Goal: Information Seeking & Learning: Compare options

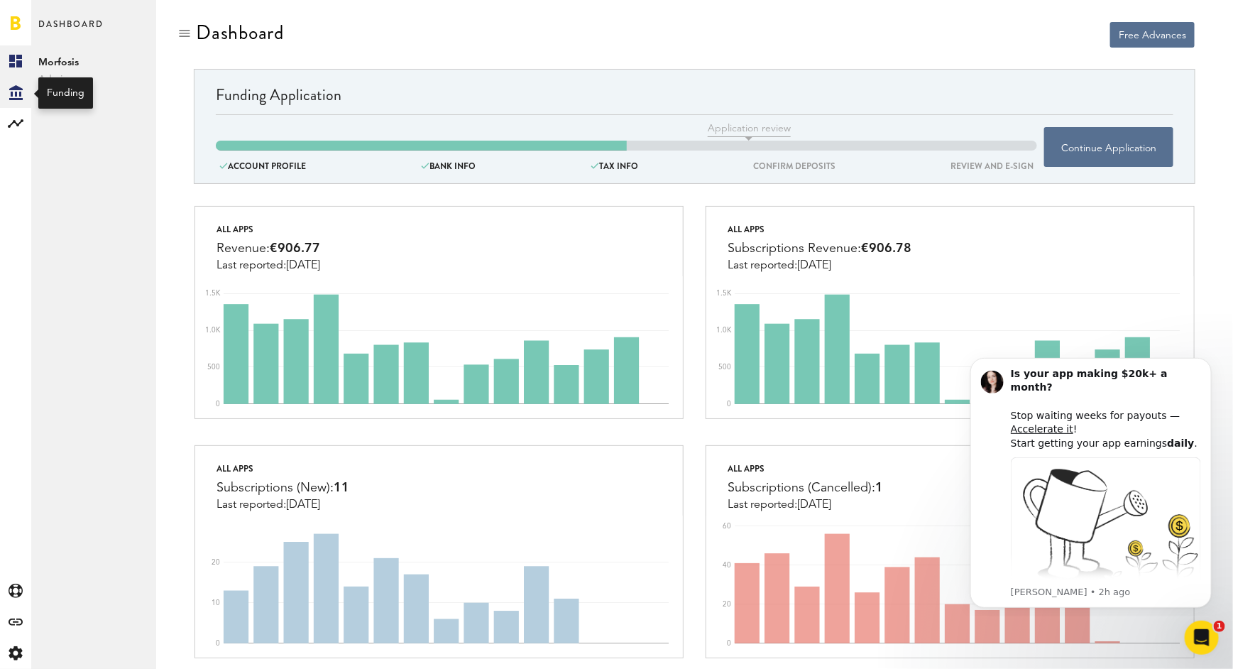
click at [16, 89] on icon at bounding box center [15, 92] width 13 height 15
click at [81, 56] on link "Overview" at bounding box center [93, 60] width 125 height 31
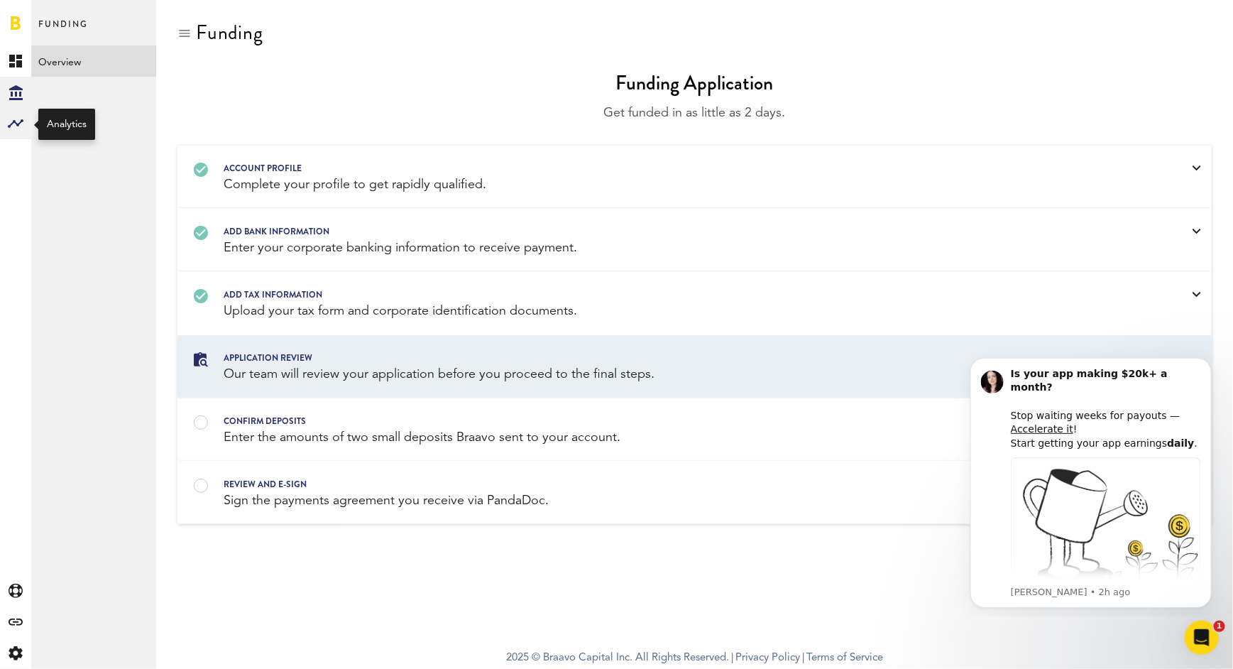
click at [16, 122] on rect at bounding box center [15, 123] width 17 height 17
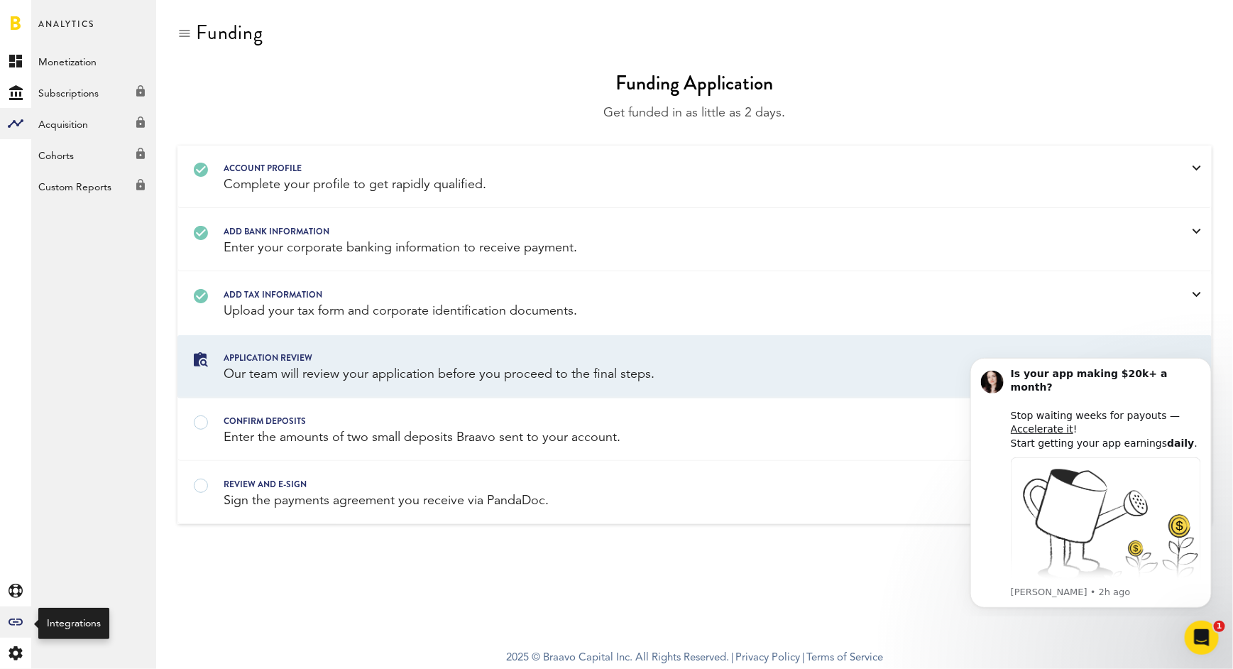
click at [16, 627] on div "Created with Sketch." at bounding box center [15, 621] width 31 height 31
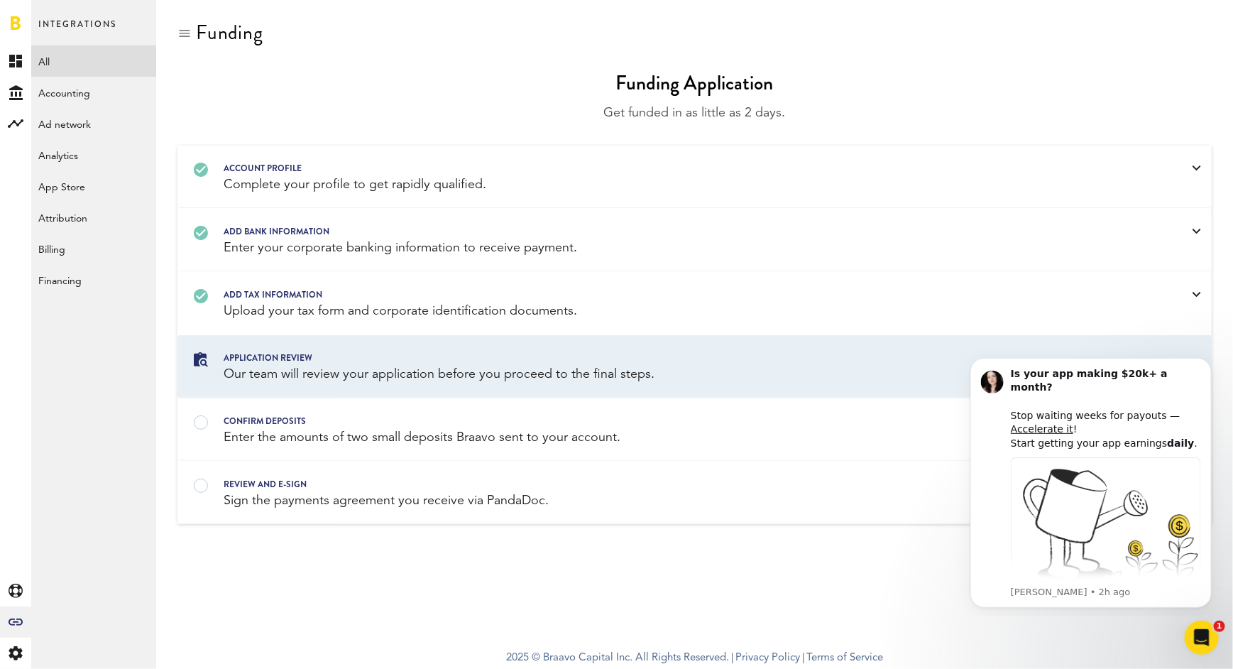
click at [93, 70] on link "All" at bounding box center [93, 60] width 125 height 31
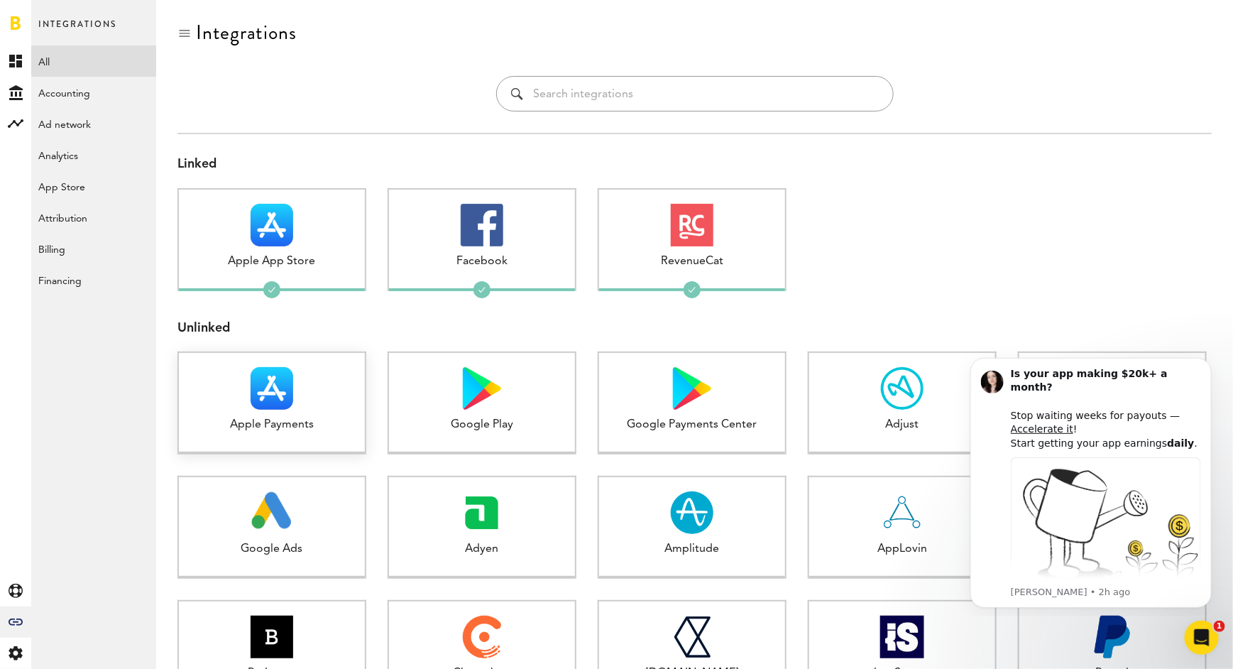
click at [321, 412] on div "Apple Payments 1 connected" at bounding box center [271, 402] width 189 height 103
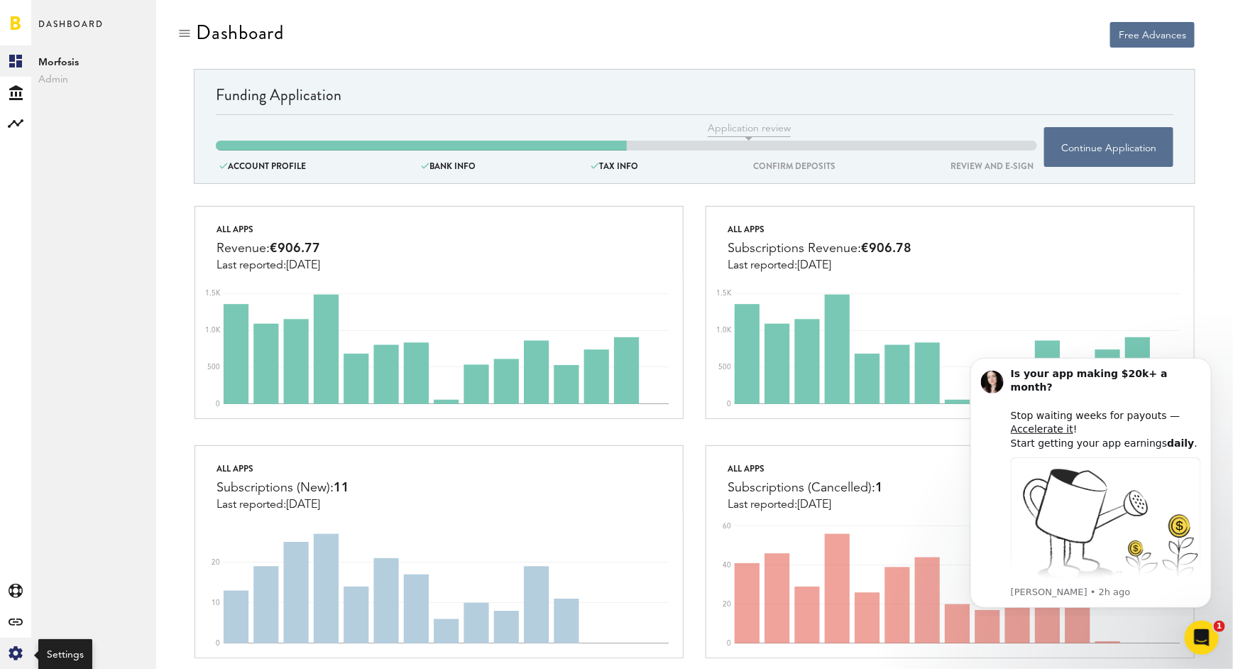
click at [9, 656] on icon at bounding box center [15, 653] width 13 height 14
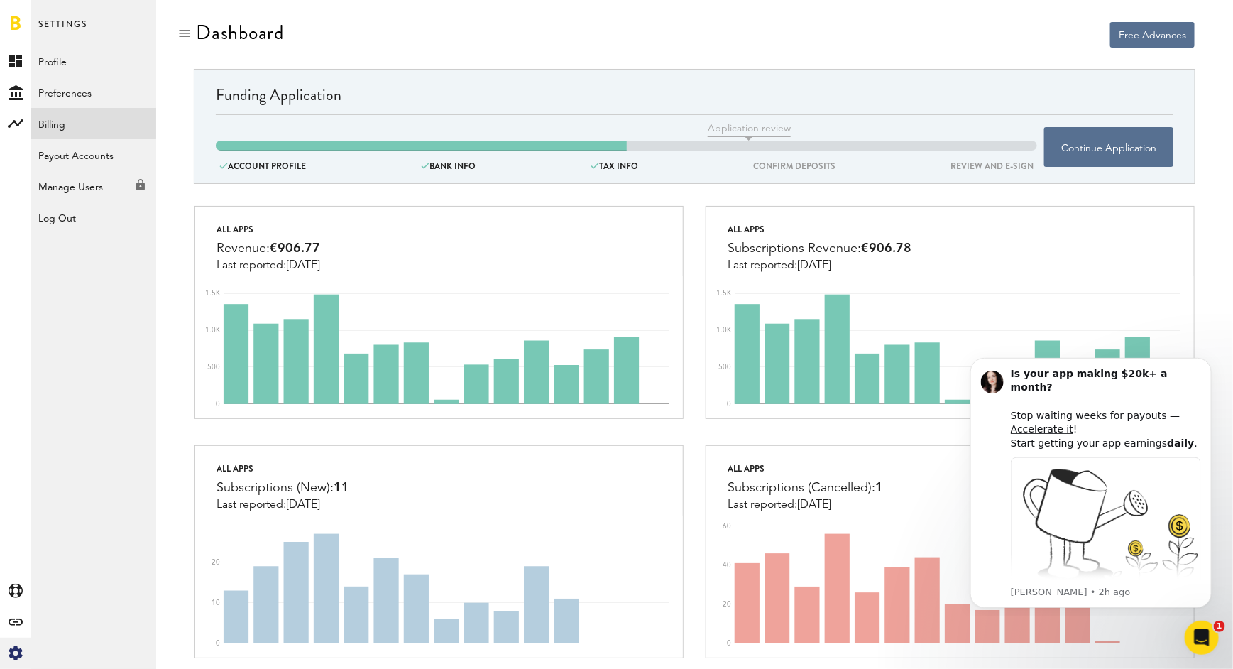
click at [87, 123] on link "Billing" at bounding box center [93, 123] width 125 height 31
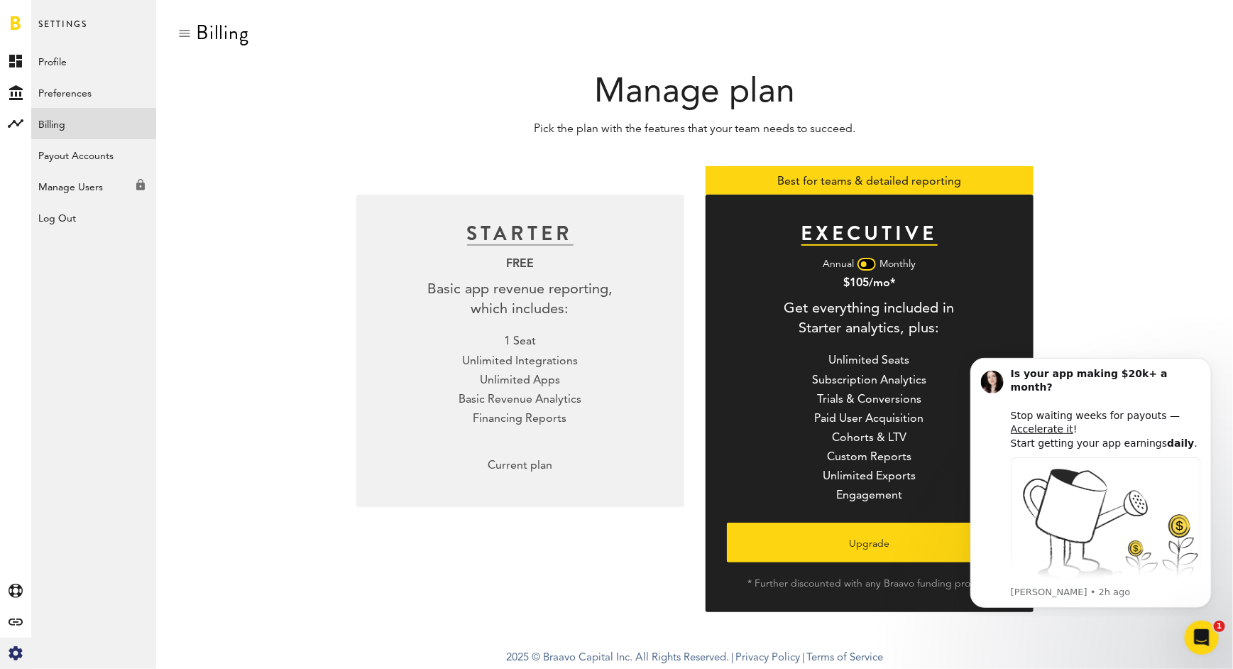
drag, startPoint x: 843, startPoint y: 280, endPoint x: 894, endPoint y: 285, distance: 51.3
click at [894, 285] on div "$105/mo*" at bounding box center [869, 283] width 52 height 17
copy div "$105/mo*"
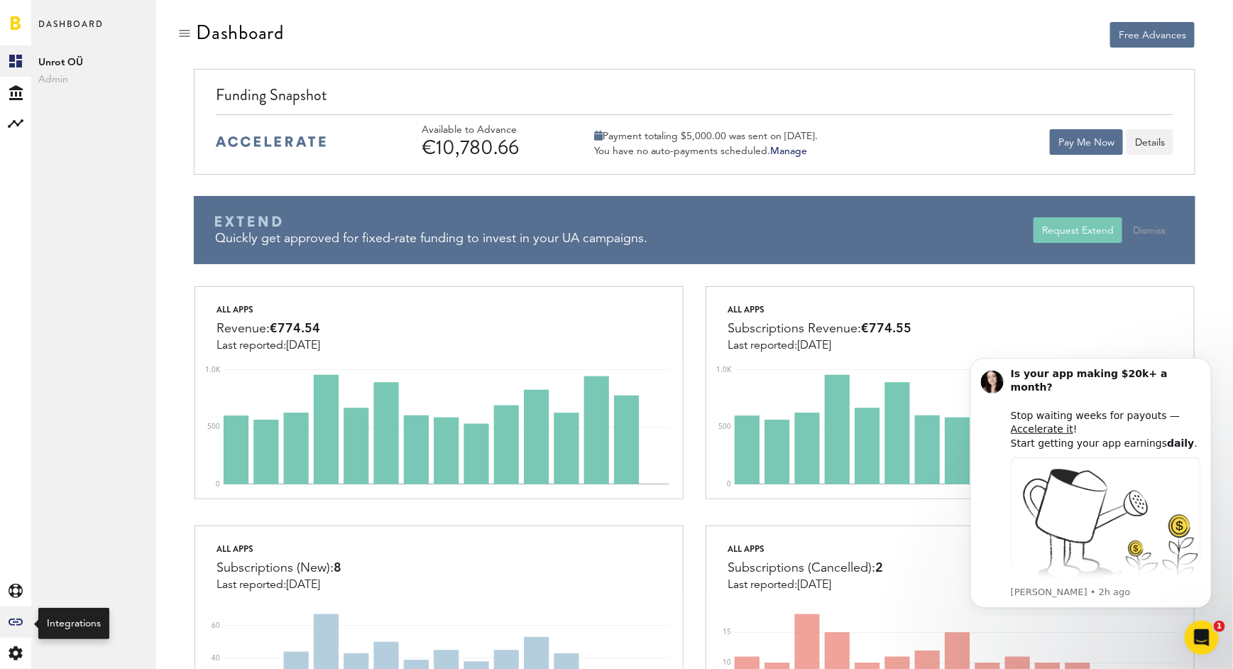
click at [15, 620] on icon "Created with Sketch." at bounding box center [16, 621] width 14 height 7
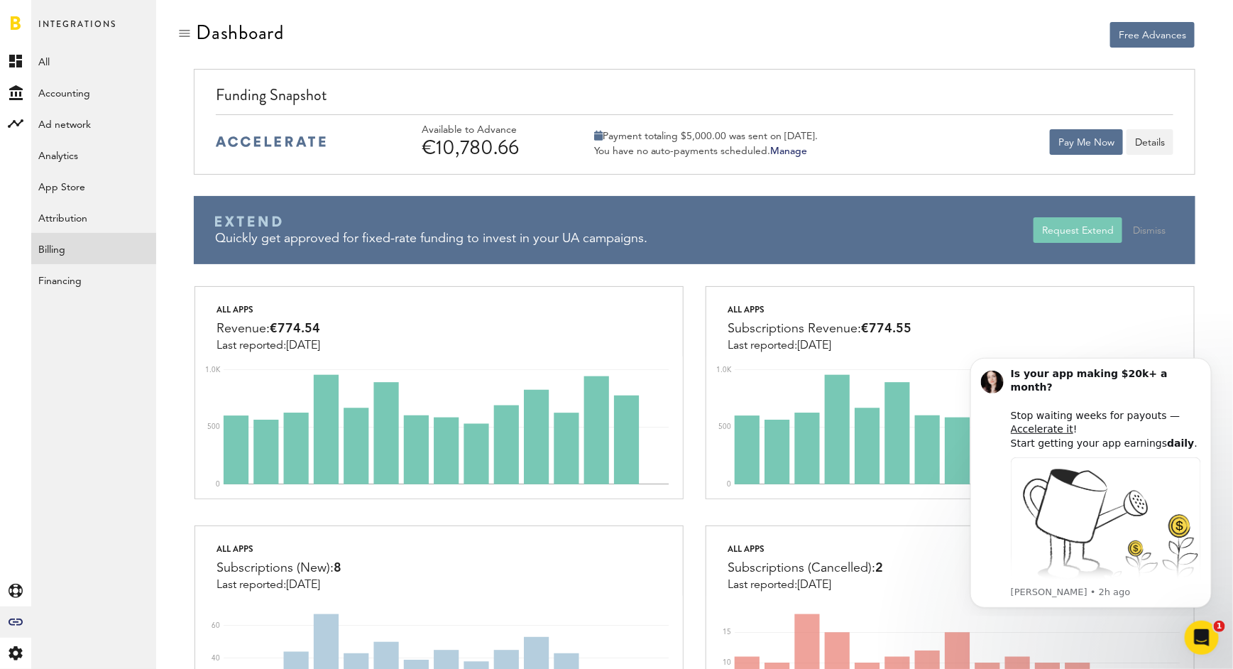
click at [67, 243] on link "Billing" at bounding box center [93, 248] width 125 height 31
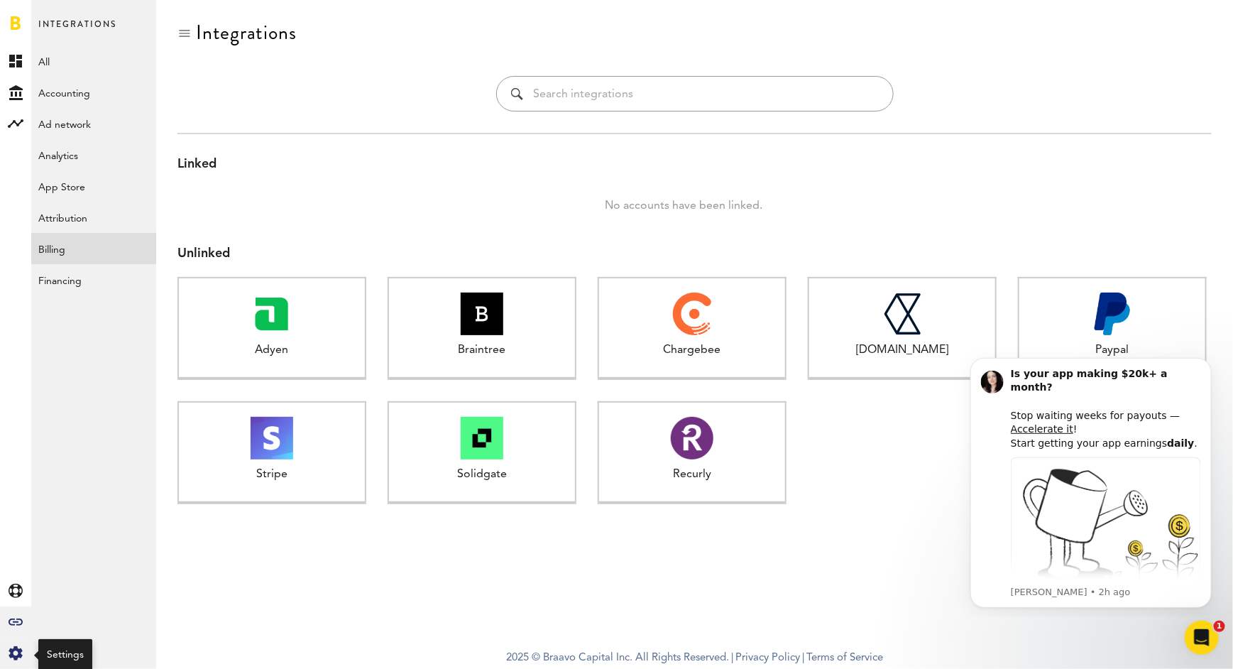
click at [16, 651] on icon "Created with Sketch." at bounding box center [16, 653] width 14 height 14
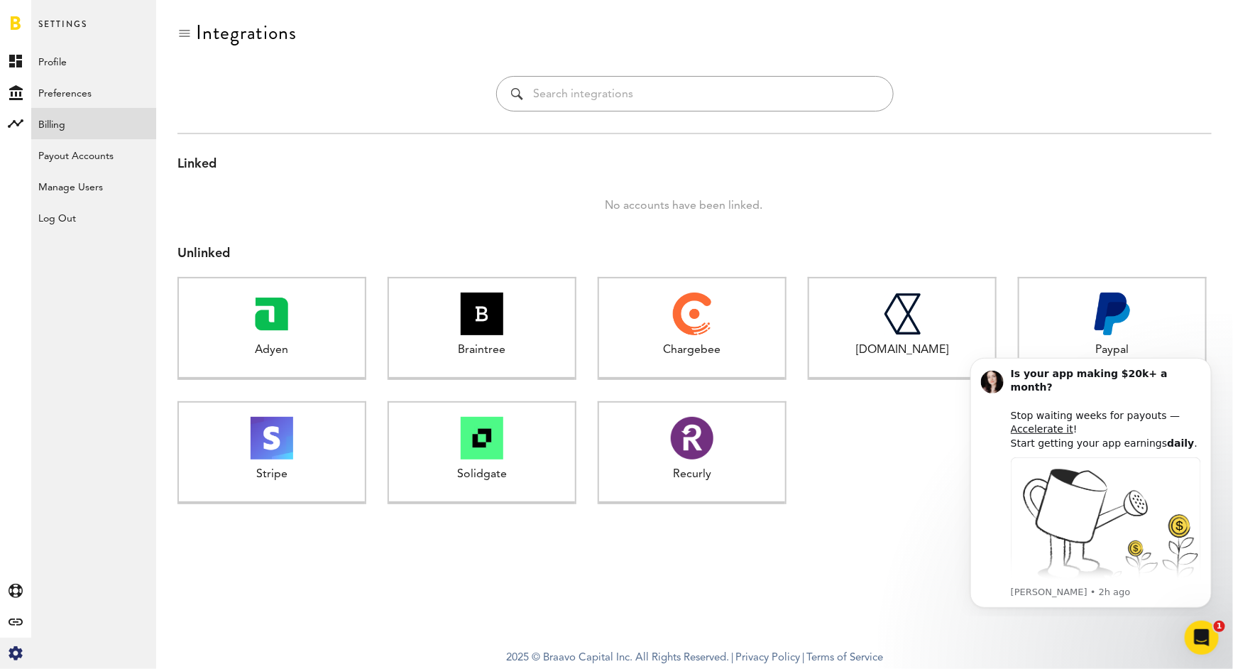
click at [70, 124] on link "Billing" at bounding box center [93, 123] width 125 height 31
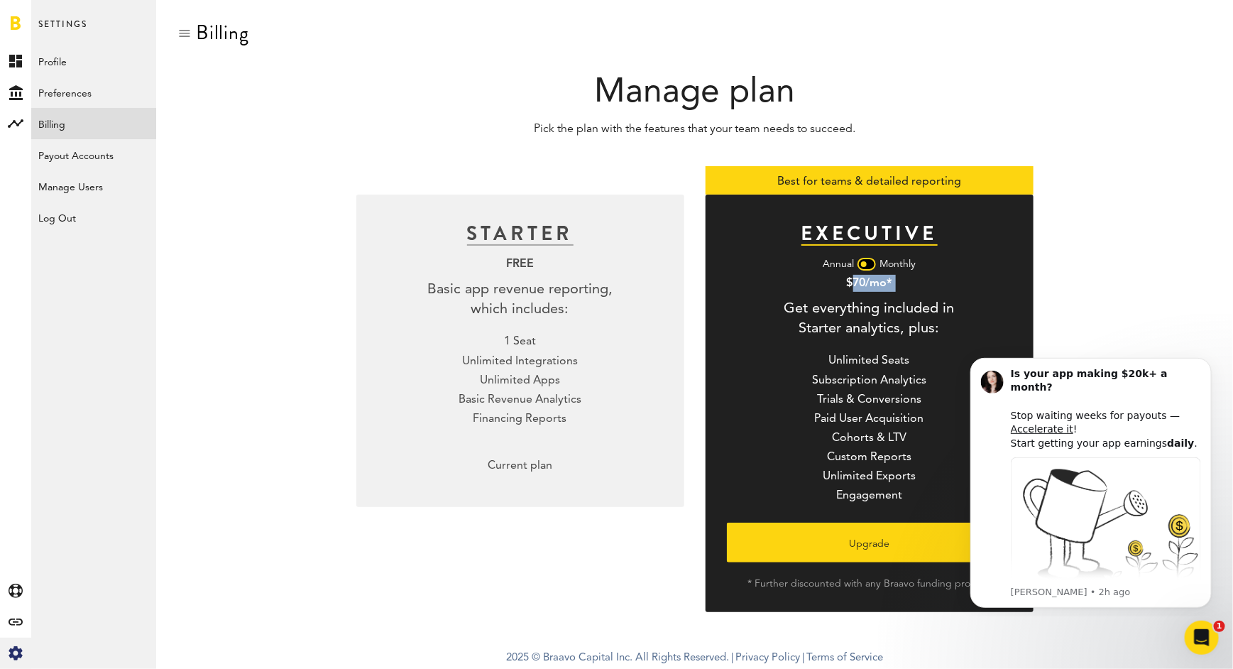
drag, startPoint x: 845, startPoint y: 286, endPoint x: 911, endPoint y: 286, distance: 66.7
click at [911, 286] on div "EXECUTIVE Annual Monthly $70/mo* Get everything included in Starter analytics, …" at bounding box center [869, 402] width 328 height 417
copy div "$70/mo*"
click at [1209, 358] on icon "Dismiss notification" at bounding box center [1207, 361] width 8 height 8
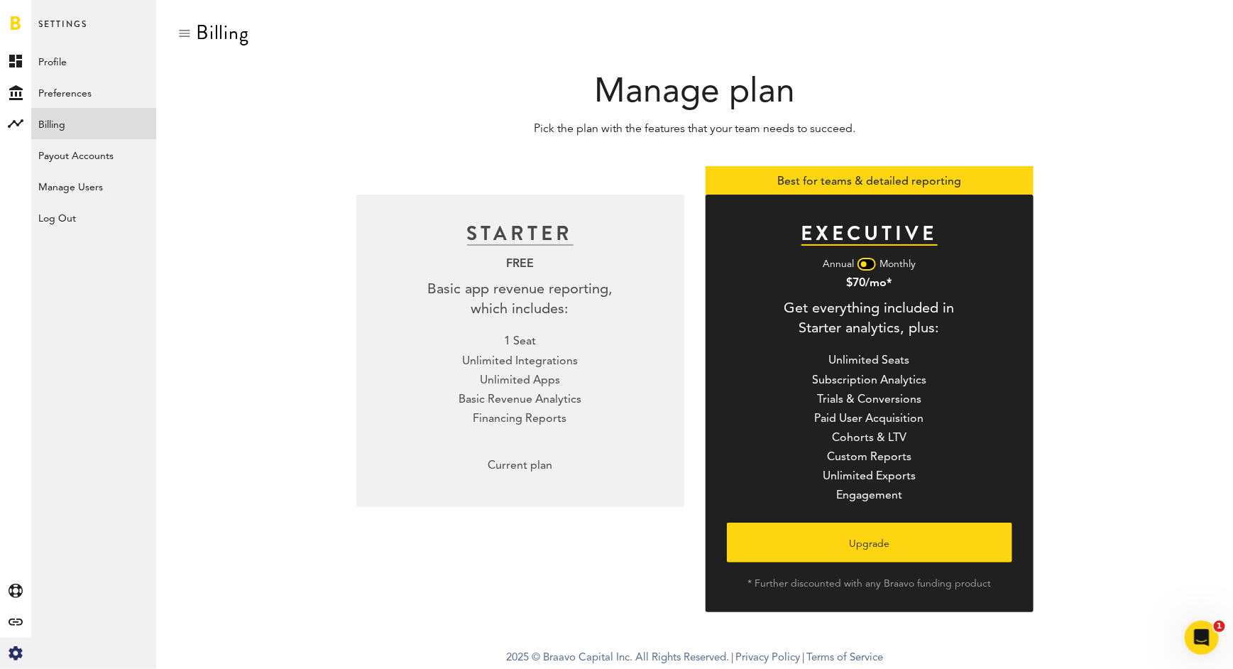
click at [905, 279] on div "EXECUTIVE Annual Monthly $70/mo* Get everything included in Starter analytics, …" at bounding box center [869, 402] width 328 height 417
drag, startPoint x: 905, startPoint y: 279, endPoint x: 897, endPoint y: 280, distance: 7.8
click at [897, 280] on div "EXECUTIVE Annual Monthly $70/mo* Get everything included in Starter analytics, …" at bounding box center [869, 402] width 328 height 417
copy div "$70/mo*"
